Goal: Book appointment/travel/reservation

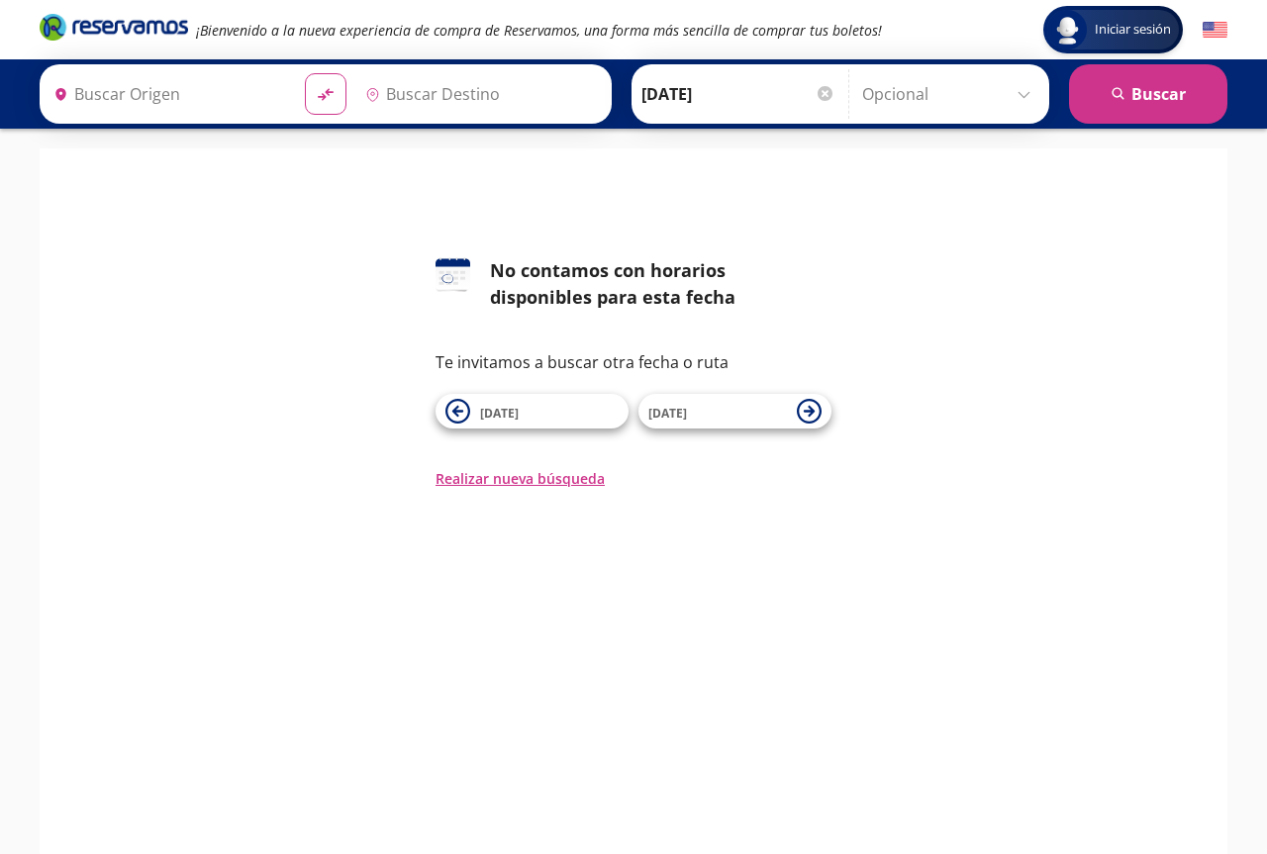
type input "Tlalpujahua, [GEOGRAPHIC_DATA]"
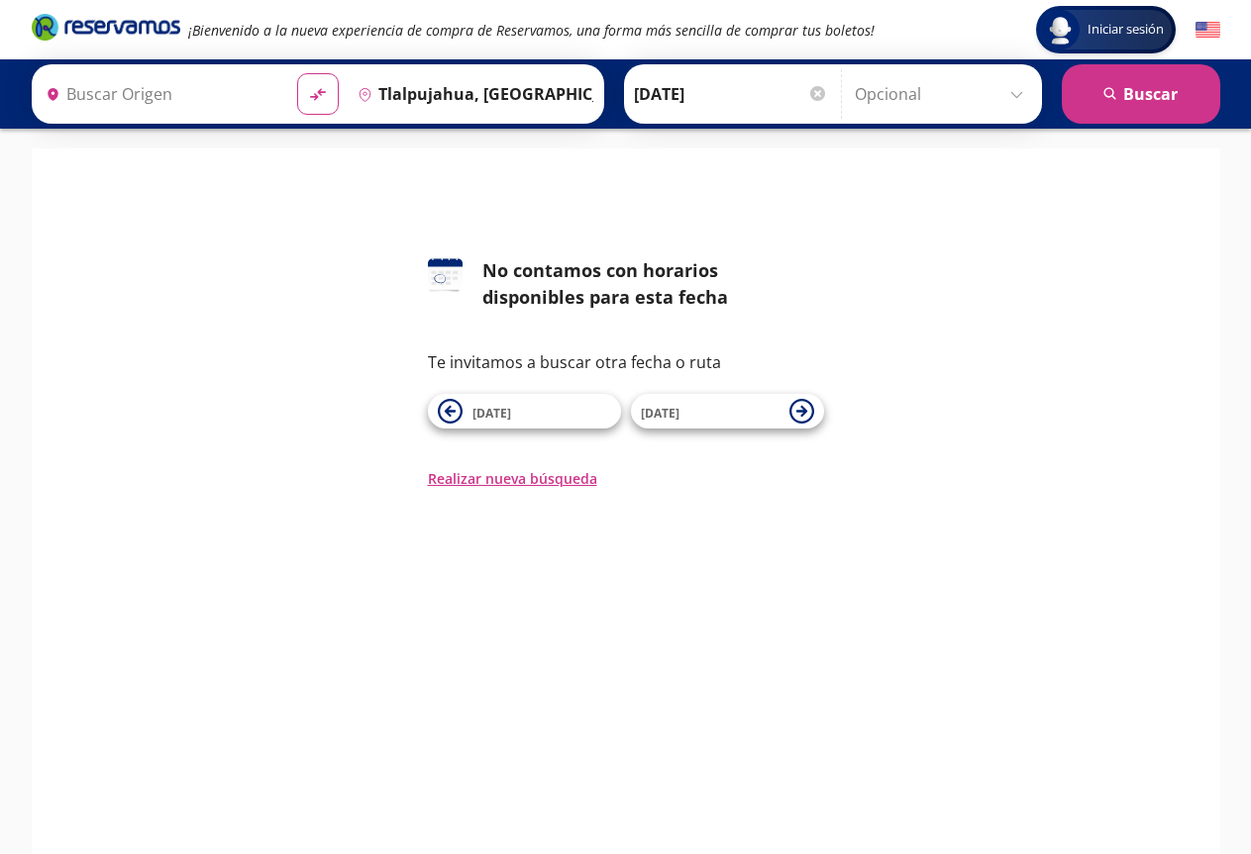
type input "[GEOGRAPHIC_DATA], [GEOGRAPHIC_DATA]"
click at [448, 413] on icon at bounding box center [449, 411] width 11 height 11
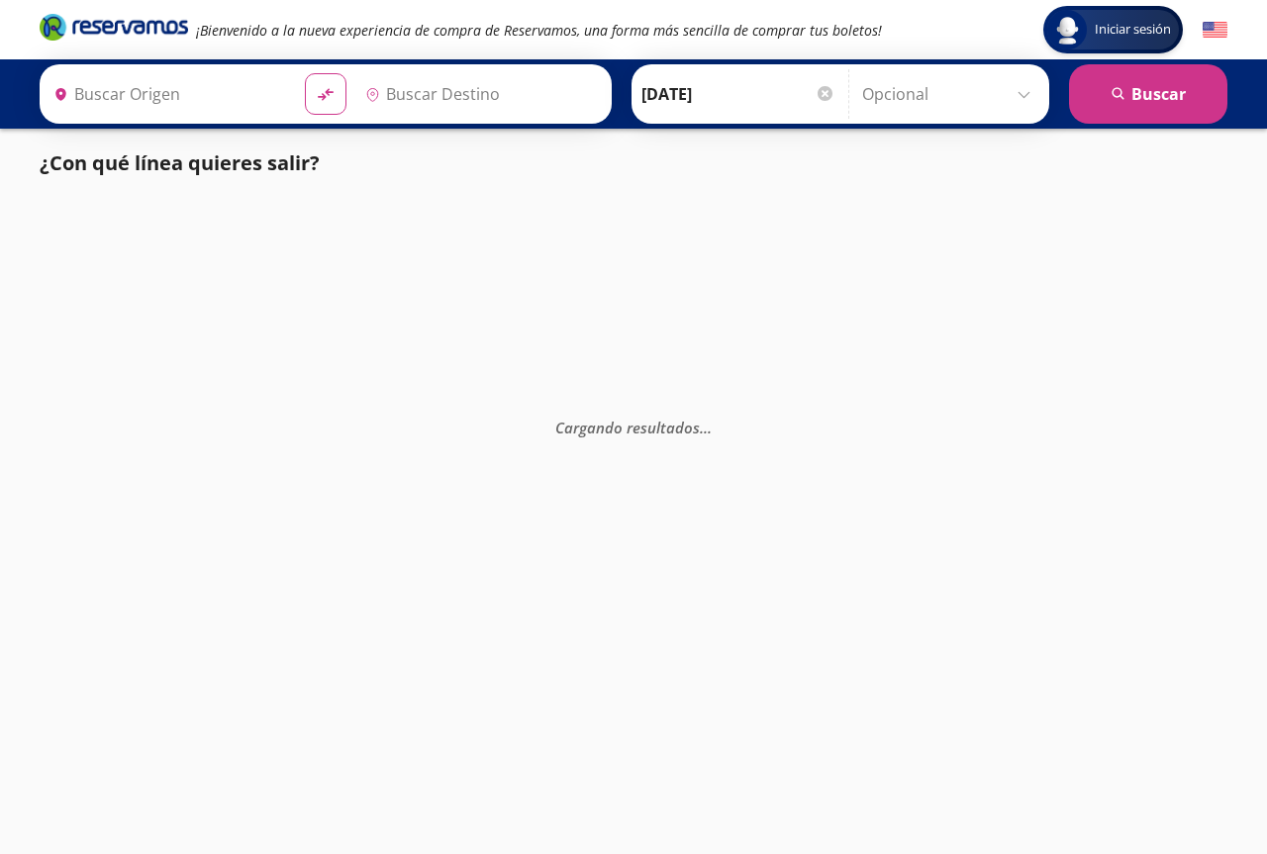
type input "[GEOGRAPHIC_DATA], [GEOGRAPHIC_DATA]"
type input "Tlalpujahua, [GEOGRAPHIC_DATA]"
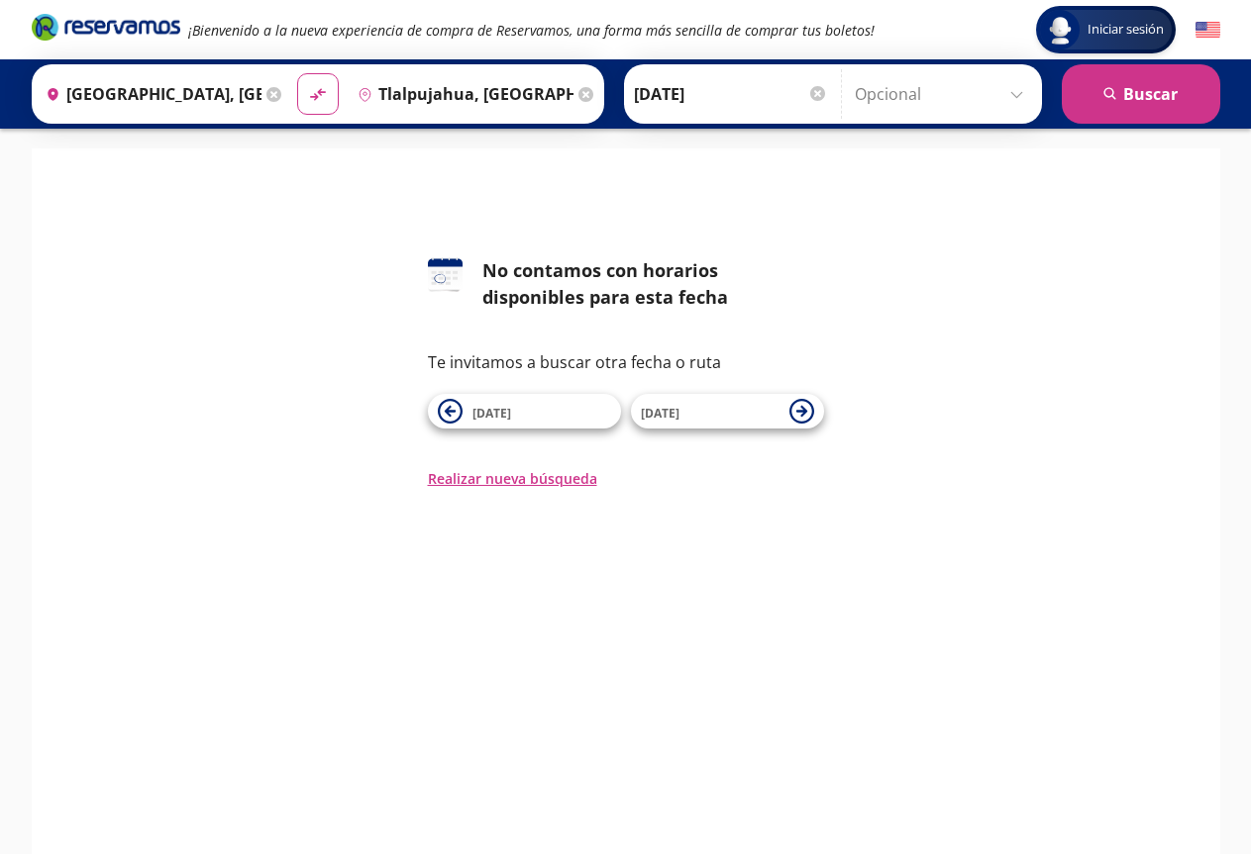
click at [448, 413] on icon at bounding box center [449, 411] width 11 height 11
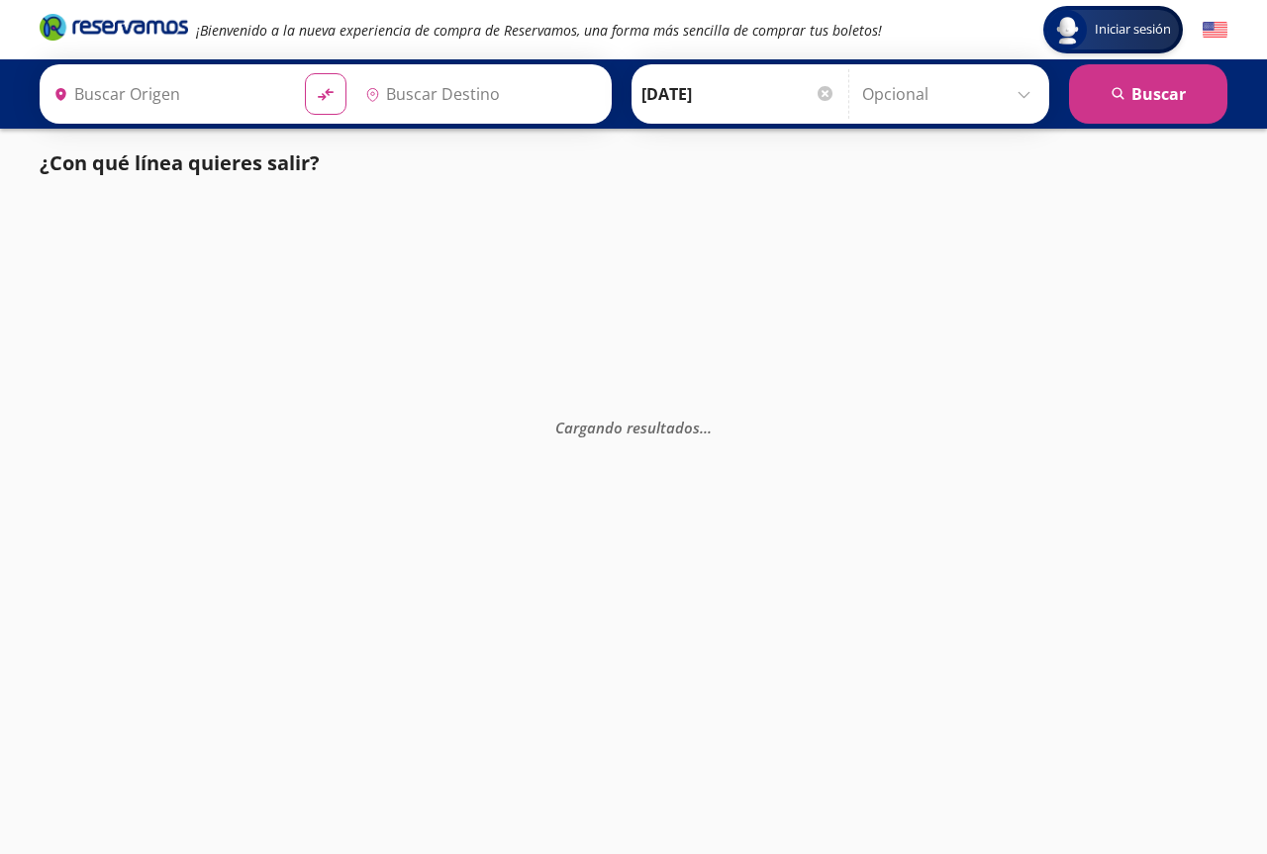
type input "Tlalpujahua, [GEOGRAPHIC_DATA]"
type input "[GEOGRAPHIC_DATA], [GEOGRAPHIC_DATA]"
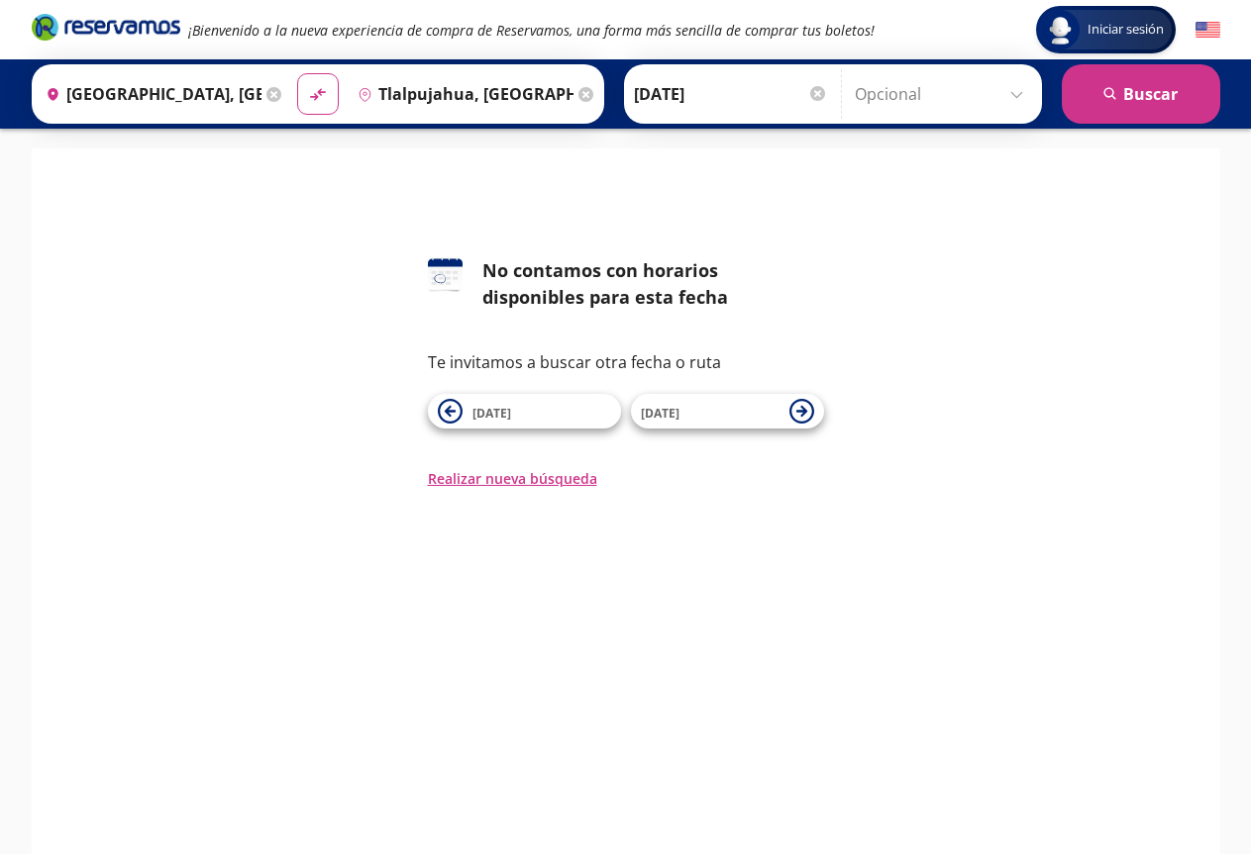
click at [448, 413] on icon at bounding box center [449, 411] width 11 height 11
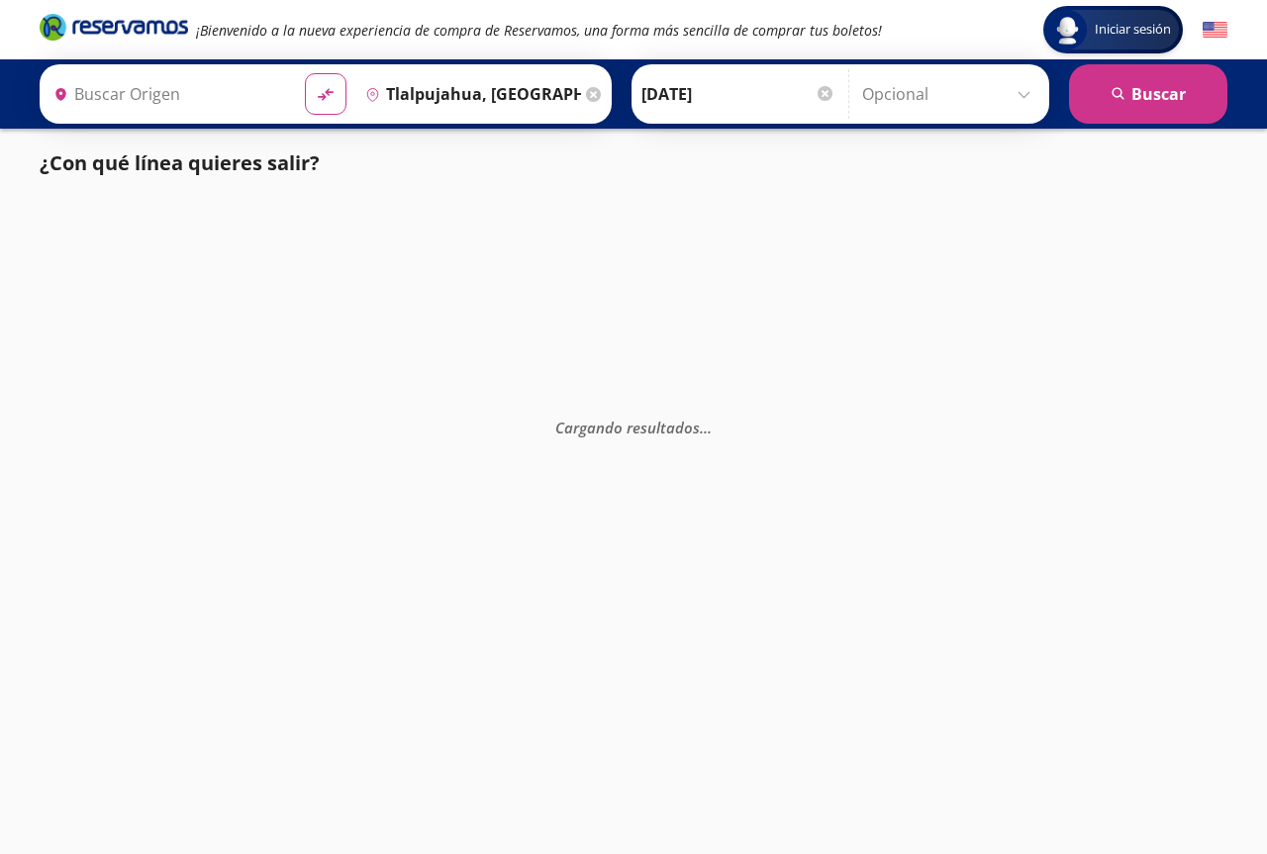
type input "[GEOGRAPHIC_DATA], [GEOGRAPHIC_DATA]"
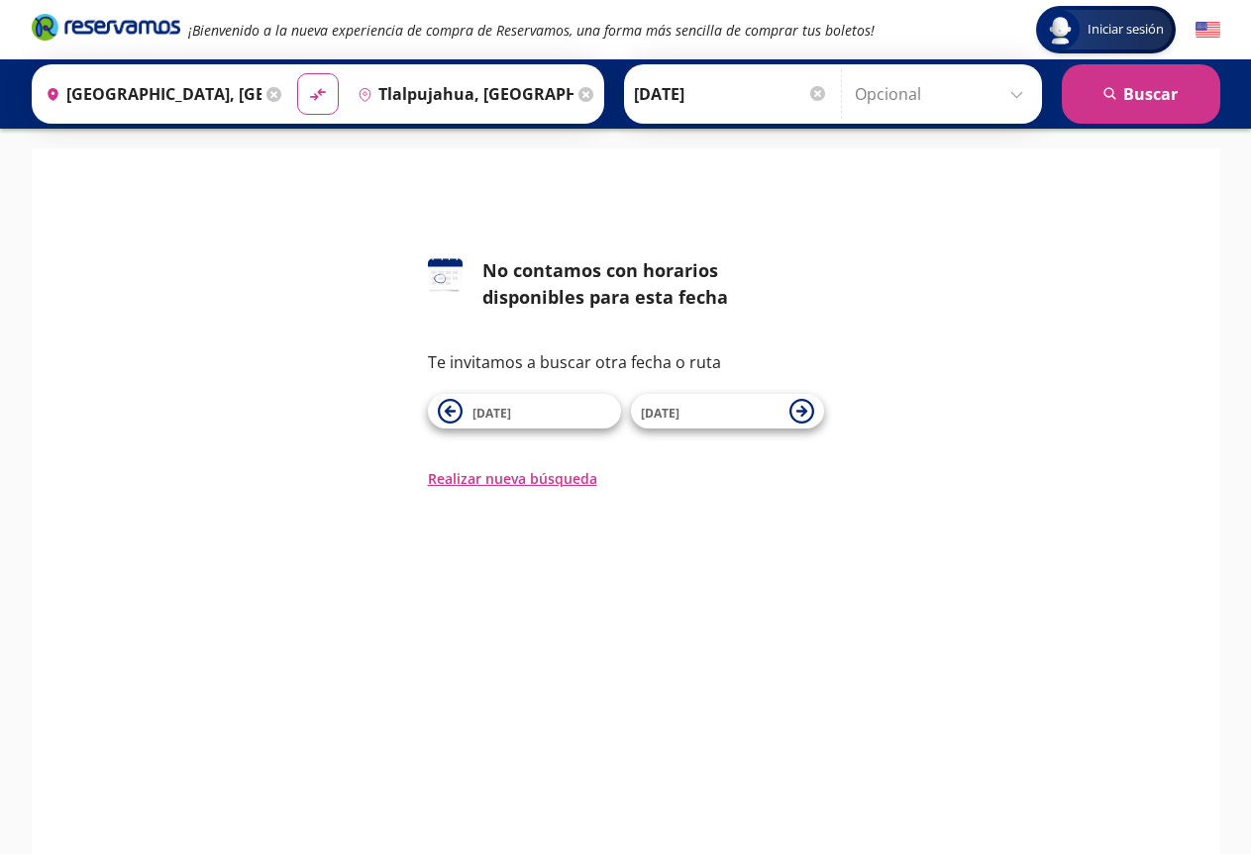
click at [448, 413] on icon at bounding box center [449, 411] width 11 height 11
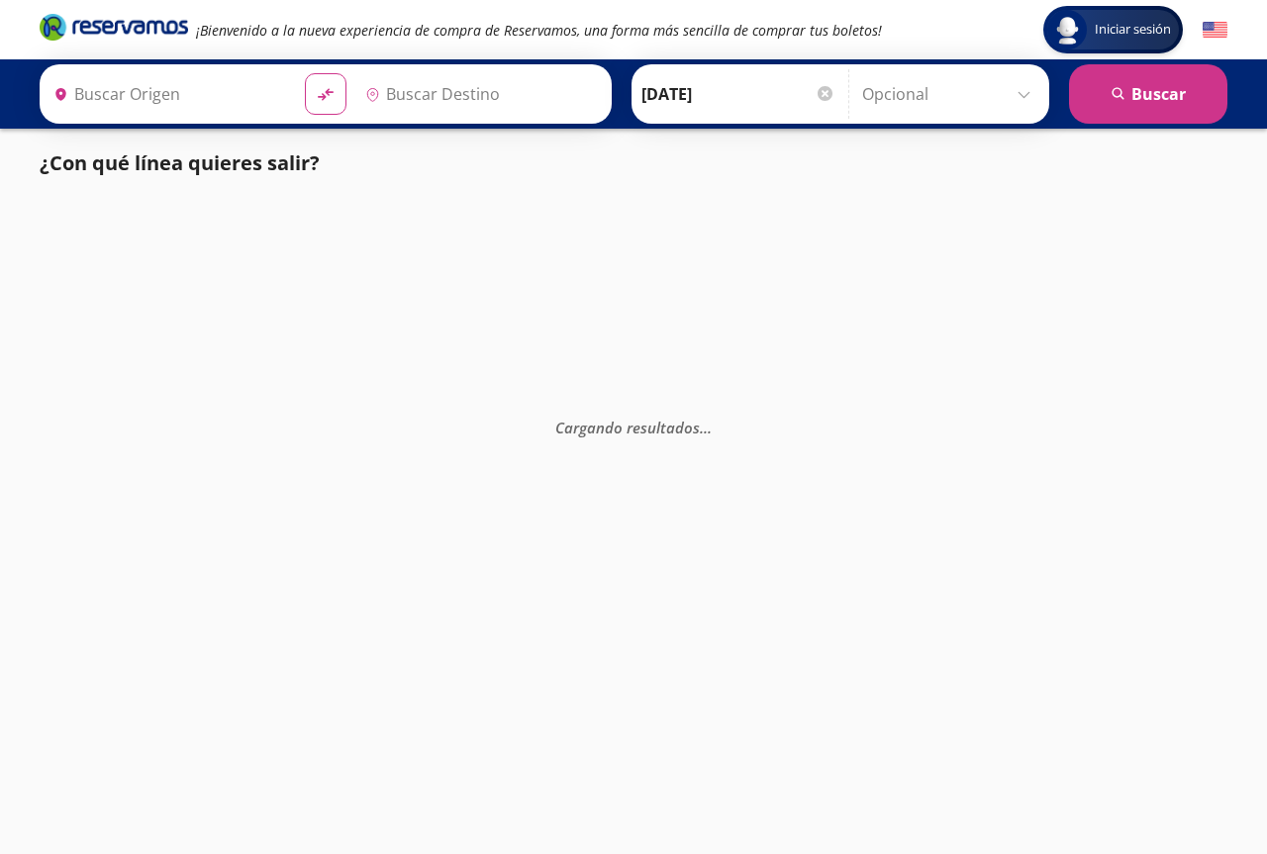
type input "Tlalpujahua, [GEOGRAPHIC_DATA]"
type input "[GEOGRAPHIC_DATA], [GEOGRAPHIC_DATA]"
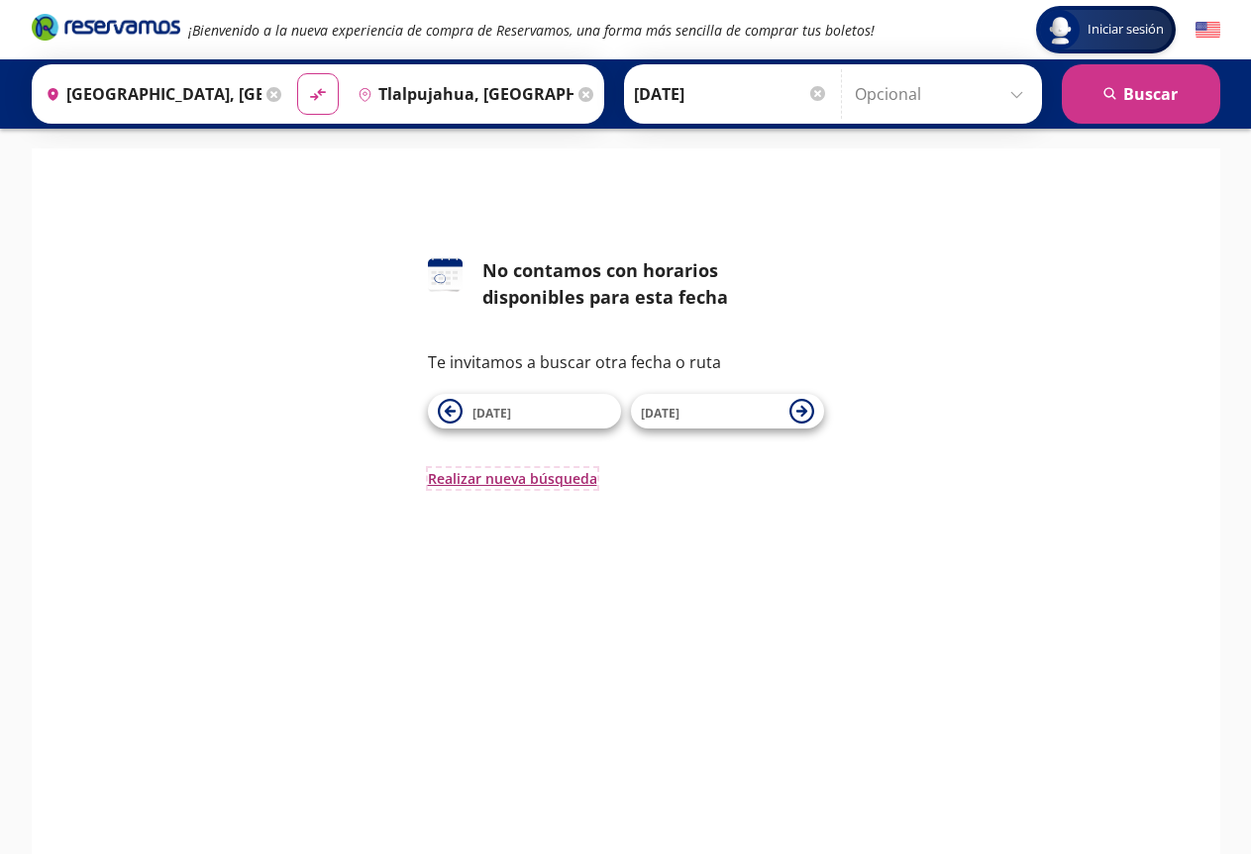
click at [506, 484] on button "Realizar nueva búsqueda" at bounding box center [512, 478] width 169 height 21
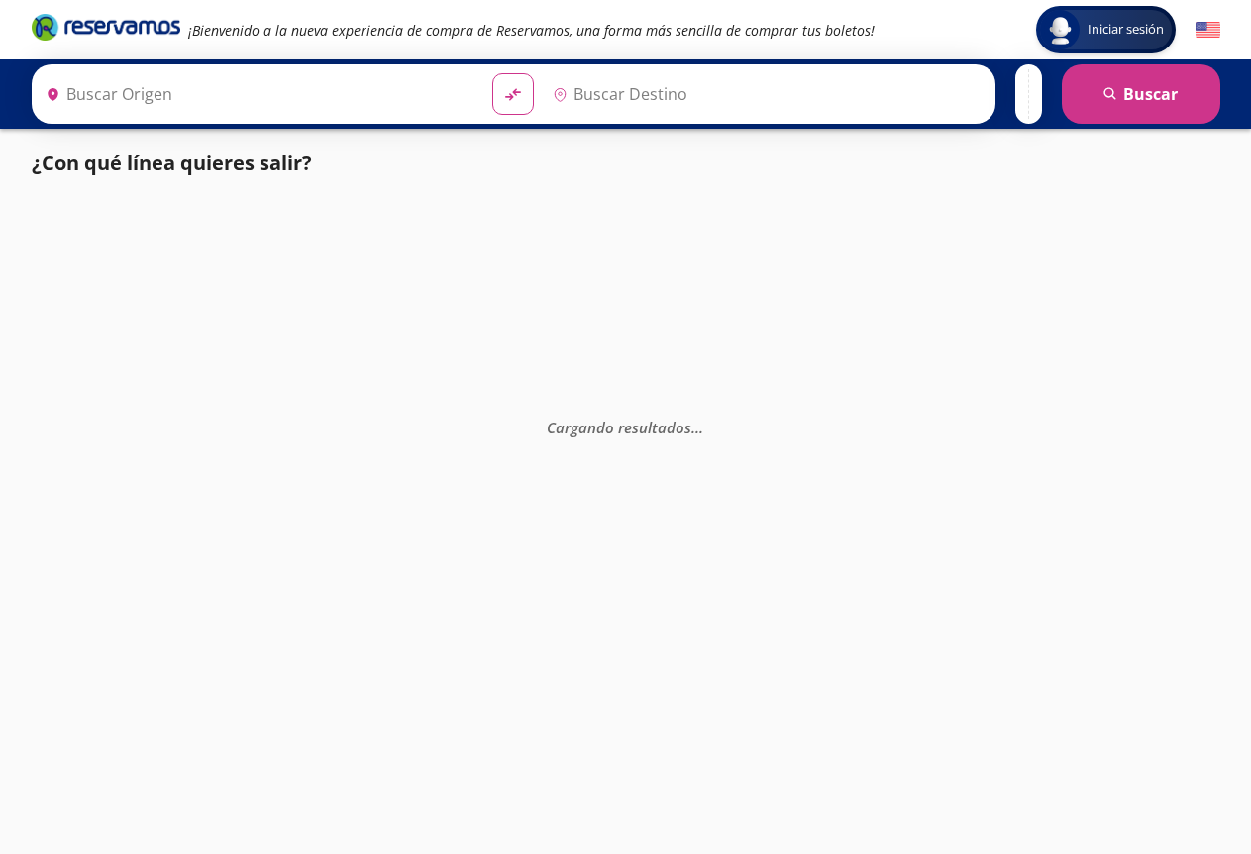
type input "Tlalpujahua, [GEOGRAPHIC_DATA]"
type input "[GEOGRAPHIC_DATA], [GEOGRAPHIC_DATA]"
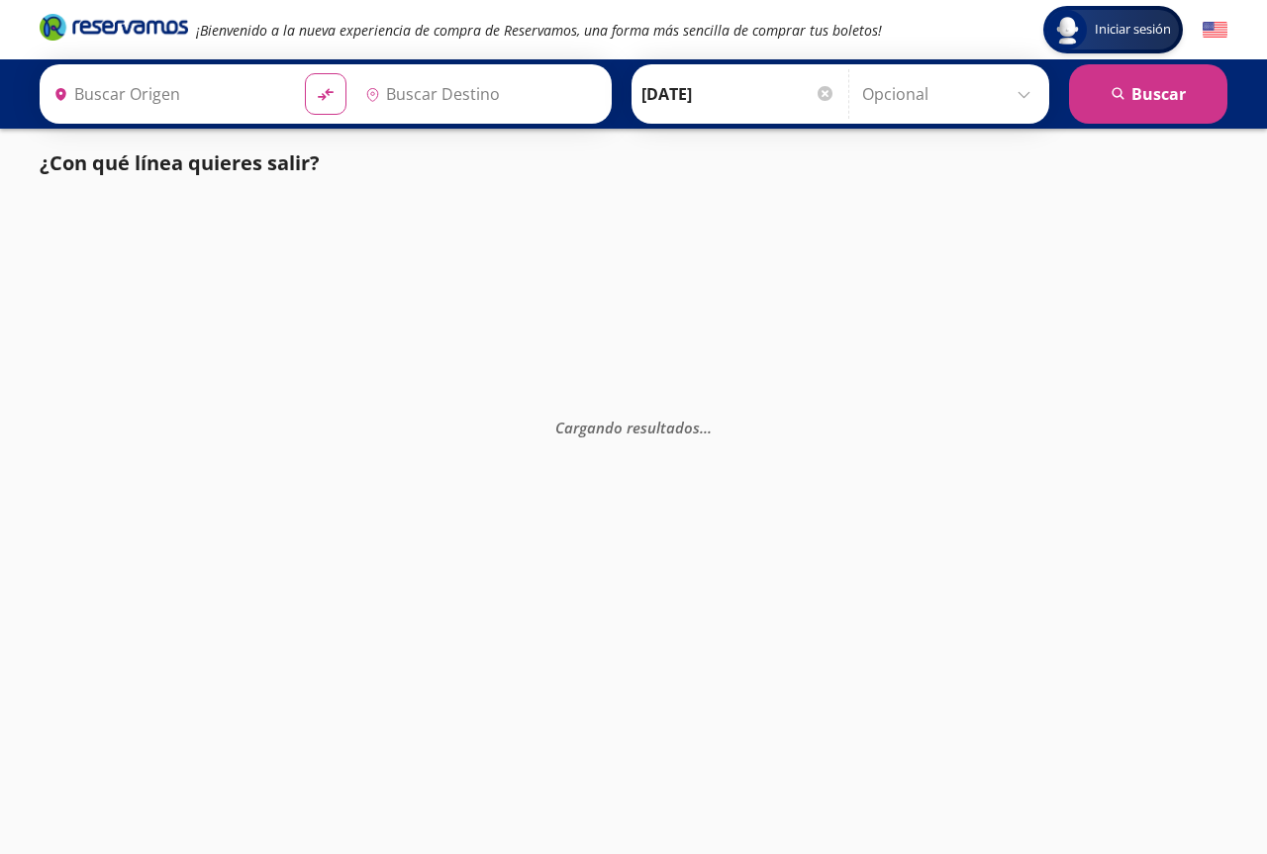
type input "[GEOGRAPHIC_DATA], [GEOGRAPHIC_DATA]"
type input "Tlalpujahua, [GEOGRAPHIC_DATA]"
